Goal: Information Seeking & Learning: Learn about a topic

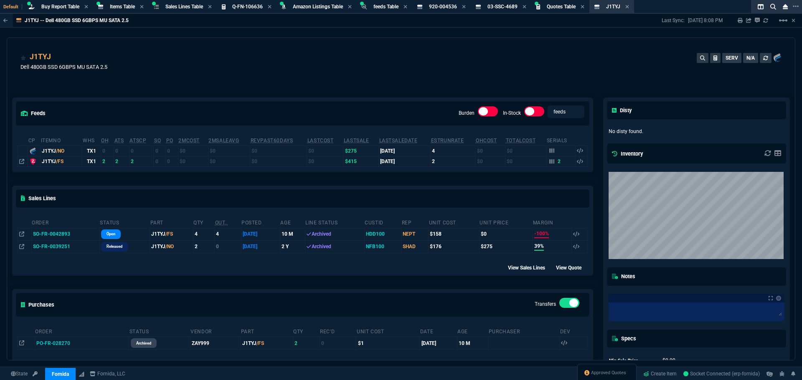
select select "8: NEPT"
click at [281, 56] on div "J1TYJ Dell 480GB SSD 6GBPS MU SATA 2.5 SERV N/A" at bounding box center [400, 66] width 761 height 30
click at [119, 4] on span "Items Table" at bounding box center [122, 7] width 25 height 6
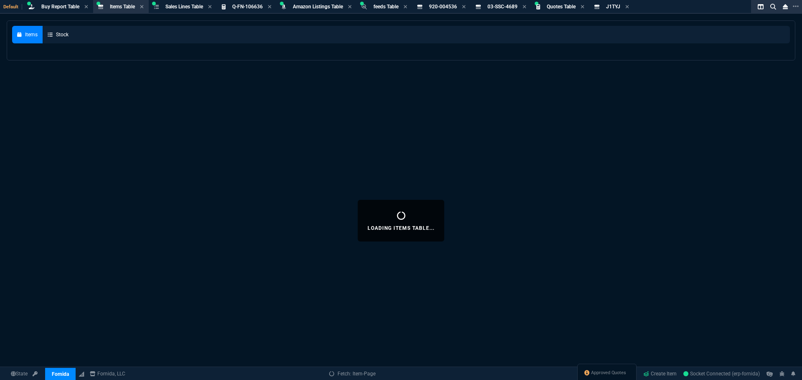
select select
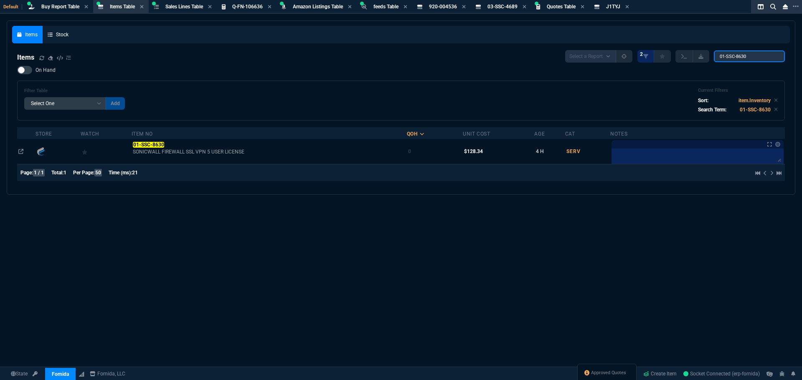
drag, startPoint x: 753, startPoint y: 56, endPoint x: 615, endPoint y: 62, distance: 138.3
click at [628, 57] on div "Select a Report NEW QUERY 2 01-SSC-8630" at bounding box center [675, 56] width 220 height 13
type input "10GB"
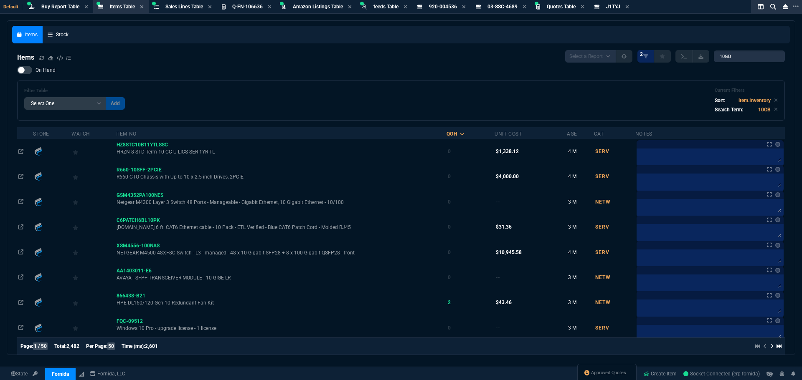
click at [29, 73] on div at bounding box center [24, 70] width 15 height 8
click at [17, 71] on input "On Hand" at bounding box center [17, 70] width 0 height 0
checkbox input "true"
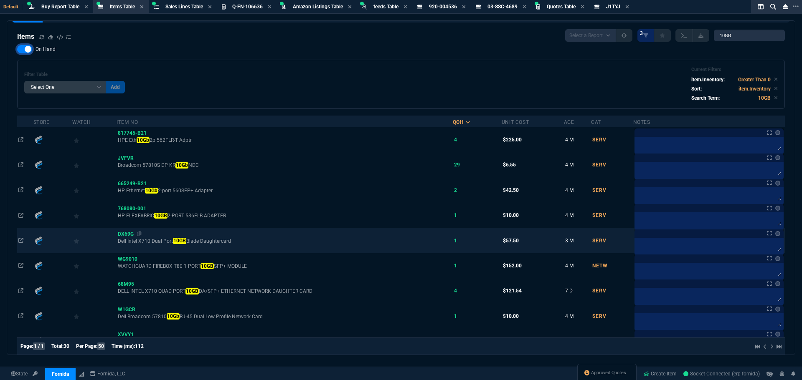
scroll to position [42, 0]
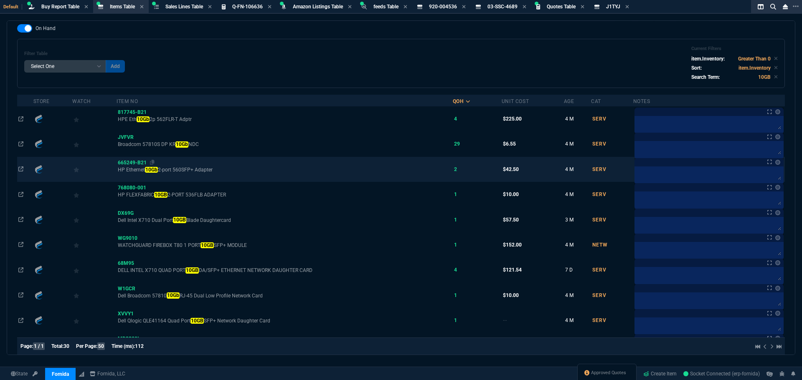
click at [138, 163] on span "665249-B21" at bounding box center [132, 163] width 29 height 6
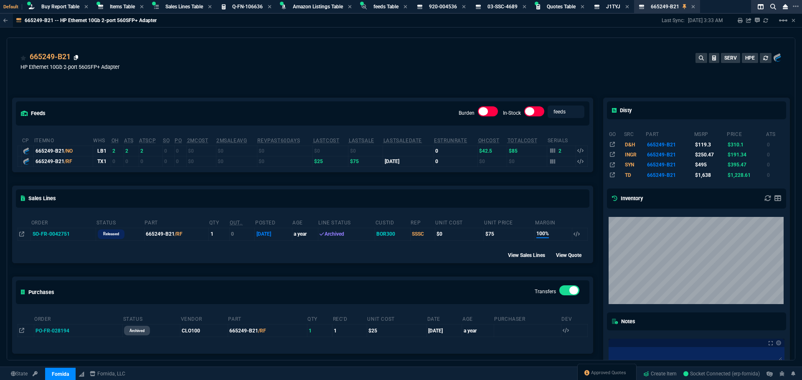
click at [77, 57] on icon at bounding box center [76, 57] width 5 height 5
click at [491, 69] on div "665249-B21 HP Ethernet 10Gb 2-port 560SFP+ Adapter SERV HPE" at bounding box center [400, 66] width 761 height 30
click at [379, 72] on div "665249-B21 HP Ethernet 10Gb 2-port 560SFP+ Adapter SERV HPE" at bounding box center [400, 66] width 761 height 30
click at [298, 57] on div "665249-B21 HP Ethernet 10Gb 2-port 560SFP+ Adapter SERV HPE" at bounding box center [400, 66] width 761 height 30
click at [89, 93] on div "feeds Burden In-Stock feeds prices cp ItemNo WHS OH ATS ATSCP SO PO 2MCost 2MSa…" at bounding box center [302, 272] width 591 height 387
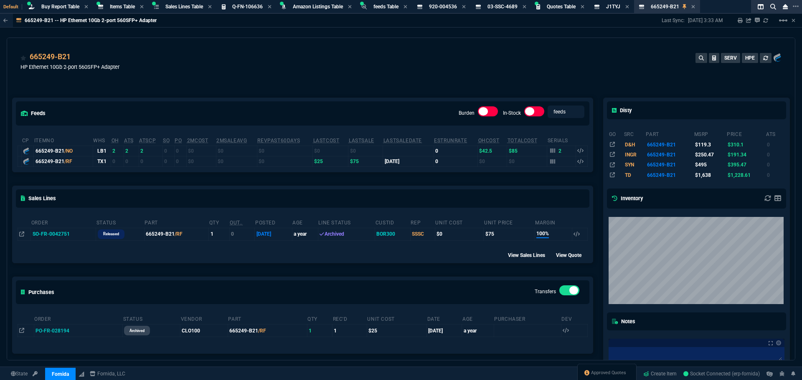
click at [219, 68] on div "665249-B21 HP Ethernet 10Gb 2-port 560SFP+ Adapter SERV HPE" at bounding box center [400, 66] width 761 height 30
click at [257, 74] on div "665249-B21 HP Ethernet 10Gb 2-port 560SFP+ Adapter SERV HPE" at bounding box center [400, 66] width 761 height 30
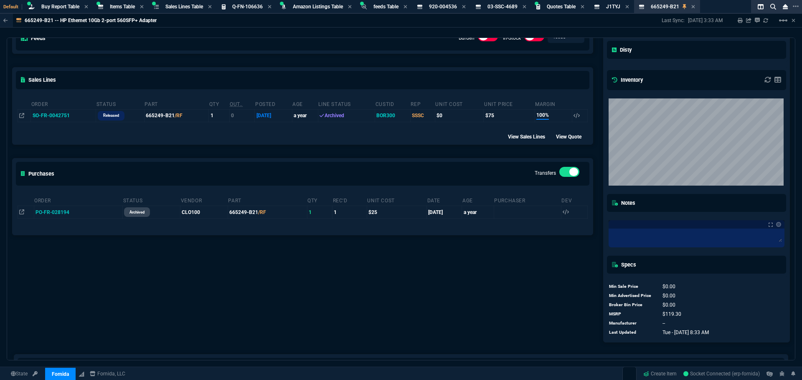
scroll to position [125, 0]
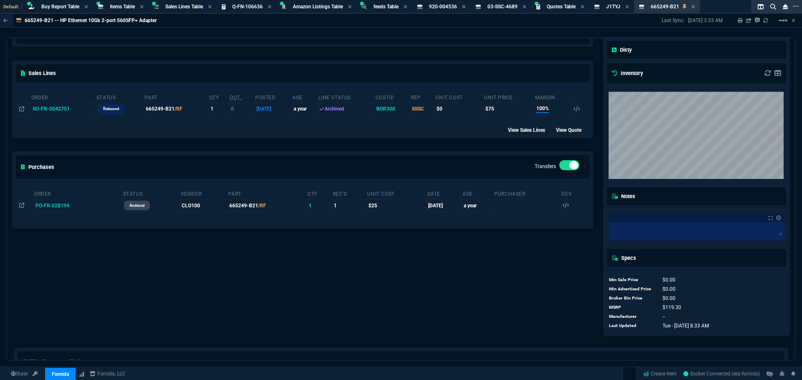
click at [474, 284] on div "feeds Burden In-Stock feeds prices cp ItemNo WHS OH ATS ATSCP SO PO 2MCost 2MSa…" at bounding box center [302, 147] width 591 height 387
click at [453, 297] on div "feeds Burden In-Stock feeds prices cp ItemNo WHS OH ATS ATSCP SO PO 2MCost 2MSa…" at bounding box center [302, 147] width 591 height 387
click at [404, 286] on div "feeds Burden In-Stock feeds prices cp ItemNo WHS OH ATS ATSCP SO PO 2MCost 2MSa…" at bounding box center [302, 147] width 591 height 387
click at [407, 281] on div "feeds Burden In-Stock feeds prices cp ItemNo WHS OH ATS ATSCP SO PO 2MCost 2MSa…" at bounding box center [302, 147] width 591 height 387
click at [667, 376] on link "Create Item" at bounding box center [660, 374] width 40 height 13
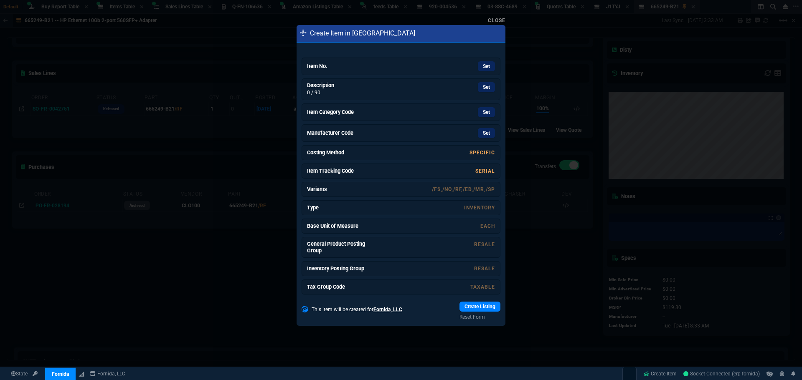
click at [385, 53] on div "Item No. Set Description 0 / 90 Set Item Category Code Set Manufacturer Code Se…" at bounding box center [400, 186] width 209 height 280
click at [382, 65] on div "Set" at bounding box center [431, 66] width 125 height 10
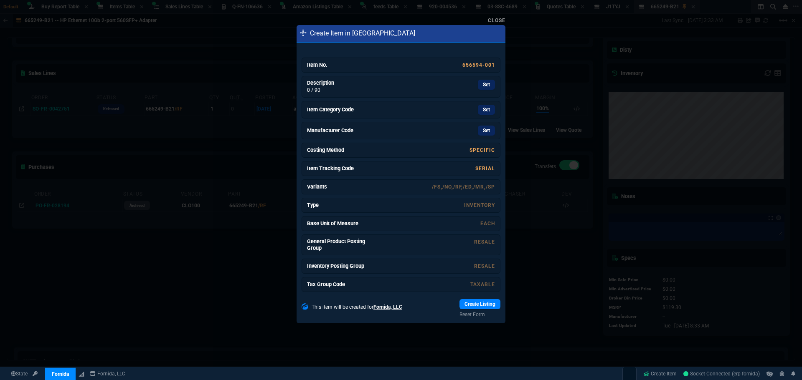
click at [497, 19] on link "Close" at bounding box center [497, 21] width 18 height 6
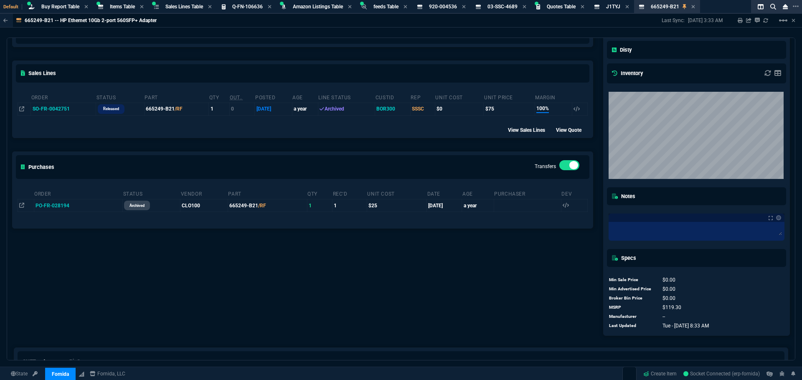
click at [518, 42] on div "feeds Burden In-Stock feeds prices" at bounding box center [303, 31] width 580 height 30
click at [521, 38] on div "In-Stock" at bounding box center [523, 32] width 41 height 14
click at [317, 66] on div "Sales Lines" at bounding box center [303, 73] width 580 height 25
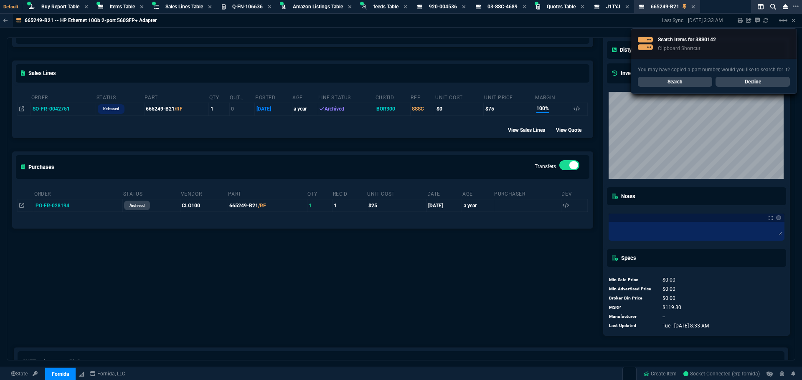
click at [138, 66] on div "Sales Lines" at bounding box center [303, 73] width 580 height 25
click at [121, 8] on span "Items Table" at bounding box center [122, 7] width 25 height 6
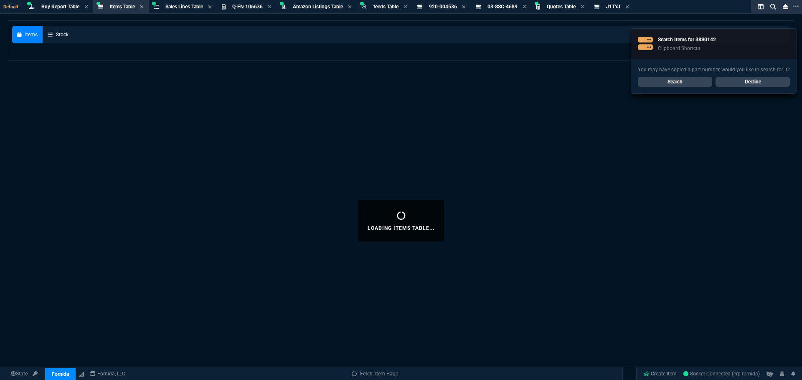
select select
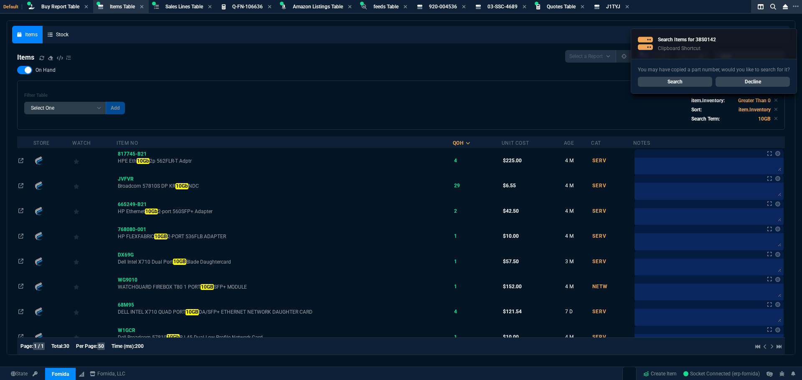
click at [677, 84] on link "Search" at bounding box center [674, 82] width 74 height 10
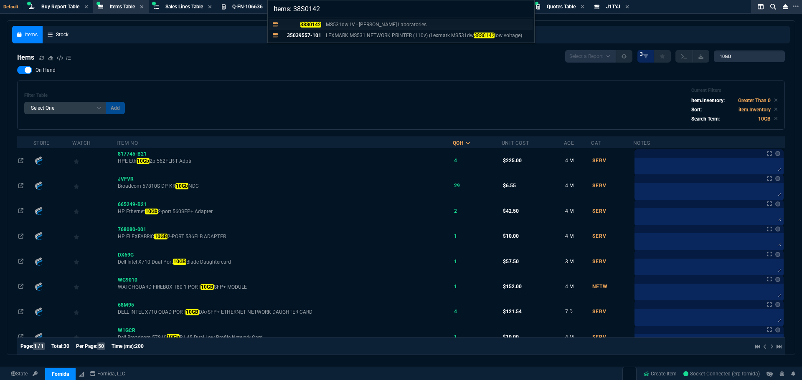
click at [319, 23] on mark "38S0142" at bounding box center [310, 25] width 21 height 6
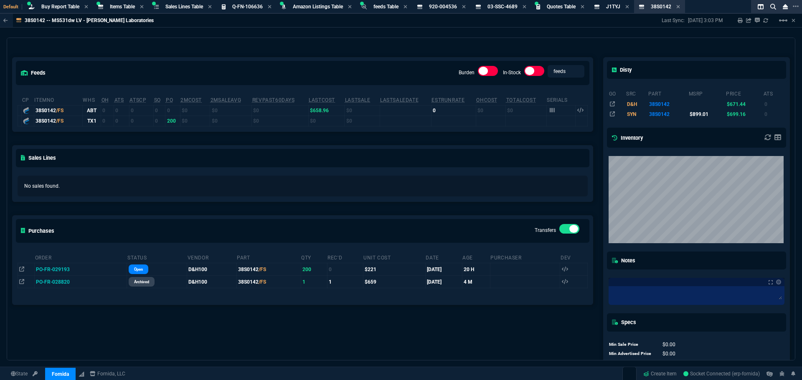
scroll to position [0, 0]
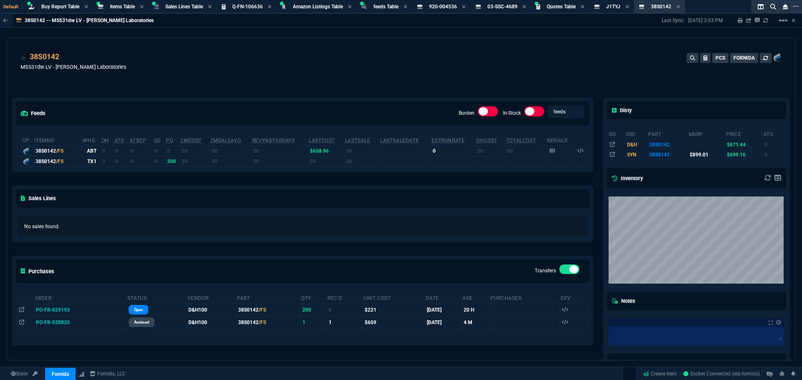
click at [438, 77] on div "38S0142 MS531dw LV - Abbott Laboratories PCS FORNIDA" at bounding box center [400, 66] width 761 height 30
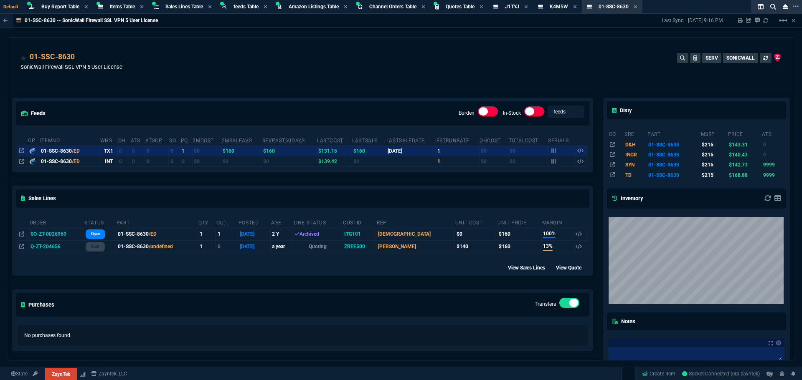
select select "8: NEPT"
click at [243, 57] on div "01-SSC-8630 SonicWall Firewall SSL VPN 5 User License SERV SONICWALL" at bounding box center [400, 66] width 761 height 30
click at [238, 49] on div "01-SSC-8630 SonicWall Firewall SSL VPN 5 User License SERV SONICWALL" at bounding box center [400, 63] width 787 height 50
click at [364, 88] on div "feeds Burden In-Stock feeds prices cp ItemNo WHS OH ATS ATSCP SO PO 2MCost 2MSa…" at bounding box center [302, 272] width 591 height 387
click at [228, 76] on div "01-SSC-8630 SonicWall Firewall SSL VPN 5 User License SERV SONICWALL" at bounding box center [400, 66] width 761 height 30
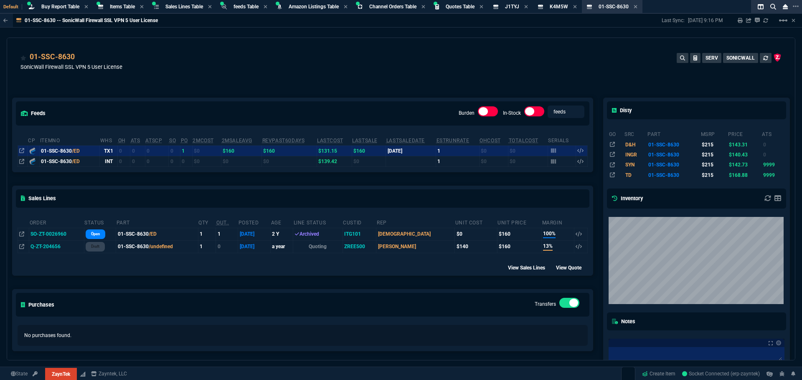
click at [226, 58] on div "01-SSC-8630 SonicWall Firewall SSL VPN 5 User License SERV SONICWALL" at bounding box center [400, 66] width 761 height 30
click at [276, 67] on div "01-SSC-8630 SonicWall Firewall SSL VPN 5 User License SERV SONICWALL" at bounding box center [400, 66] width 761 height 30
click at [297, 100] on div "feeds Burden In-Stock feeds prices" at bounding box center [303, 113] width 580 height 30
click at [492, 73] on div "01-SSC-8630 SonicWall Firewall SSL VPN 5 User License SERV SONICWALL" at bounding box center [400, 66] width 761 height 30
